Goal: Leave review/rating

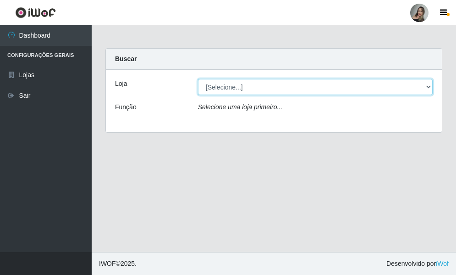
click at [428, 88] on select "[Selecione...] Supermercado Sao Francisco - Amarante" at bounding box center [315, 87] width 235 height 16
select select "383"
click at [198, 79] on select "[Selecione...] Supermercado Sao Francisco - Amarante" at bounding box center [315, 87] width 235 height 16
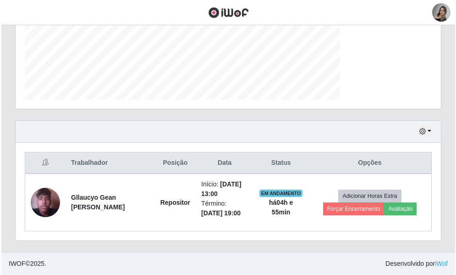
scroll to position [248, 0]
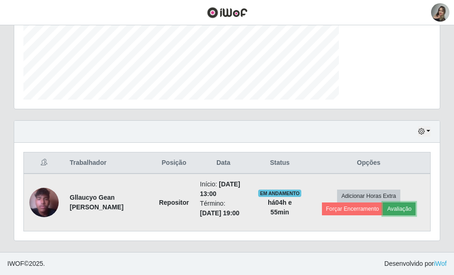
click at [387, 202] on button "Avaliação" at bounding box center [399, 208] width 33 height 13
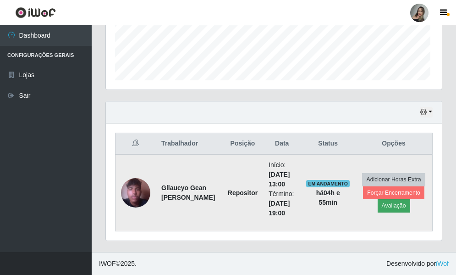
scroll to position [190, 329]
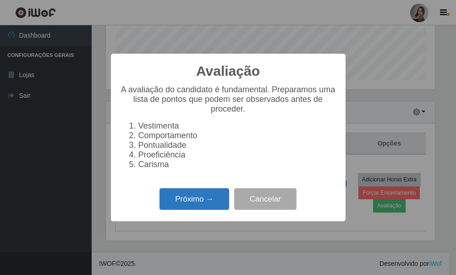
click at [185, 210] on button "Próximo →" at bounding box center [195, 199] width 70 height 22
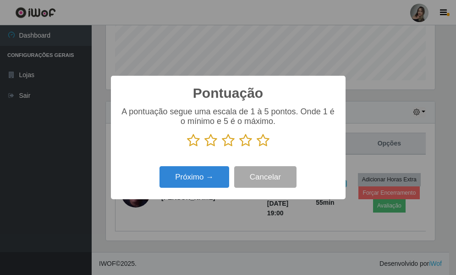
click at [214, 139] on icon at bounding box center [211, 140] width 13 height 14
click at [205, 147] on input "radio" at bounding box center [205, 147] width 0 height 0
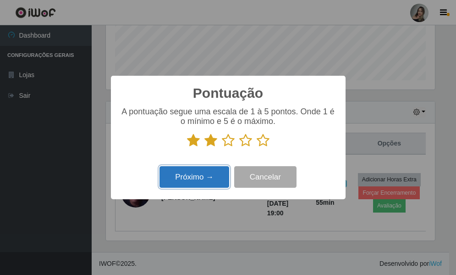
click at [214, 181] on button "Próximo →" at bounding box center [195, 177] width 70 height 22
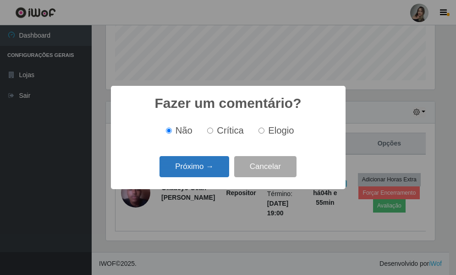
click at [215, 176] on button "Próximo →" at bounding box center [195, 167] width 70 height 22
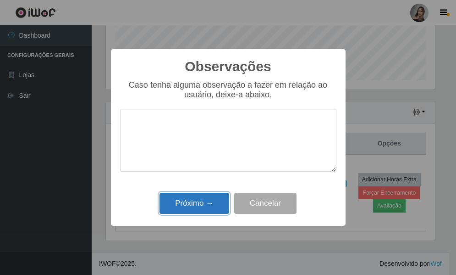
click at [216, 204] on button "Próximo →" at bounding box center [195, 204] width 70 height 22
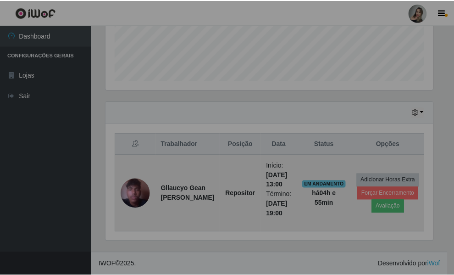
scroll to position [190, 334]
